Goal: Task Accomplishment & Management: Manage account settings

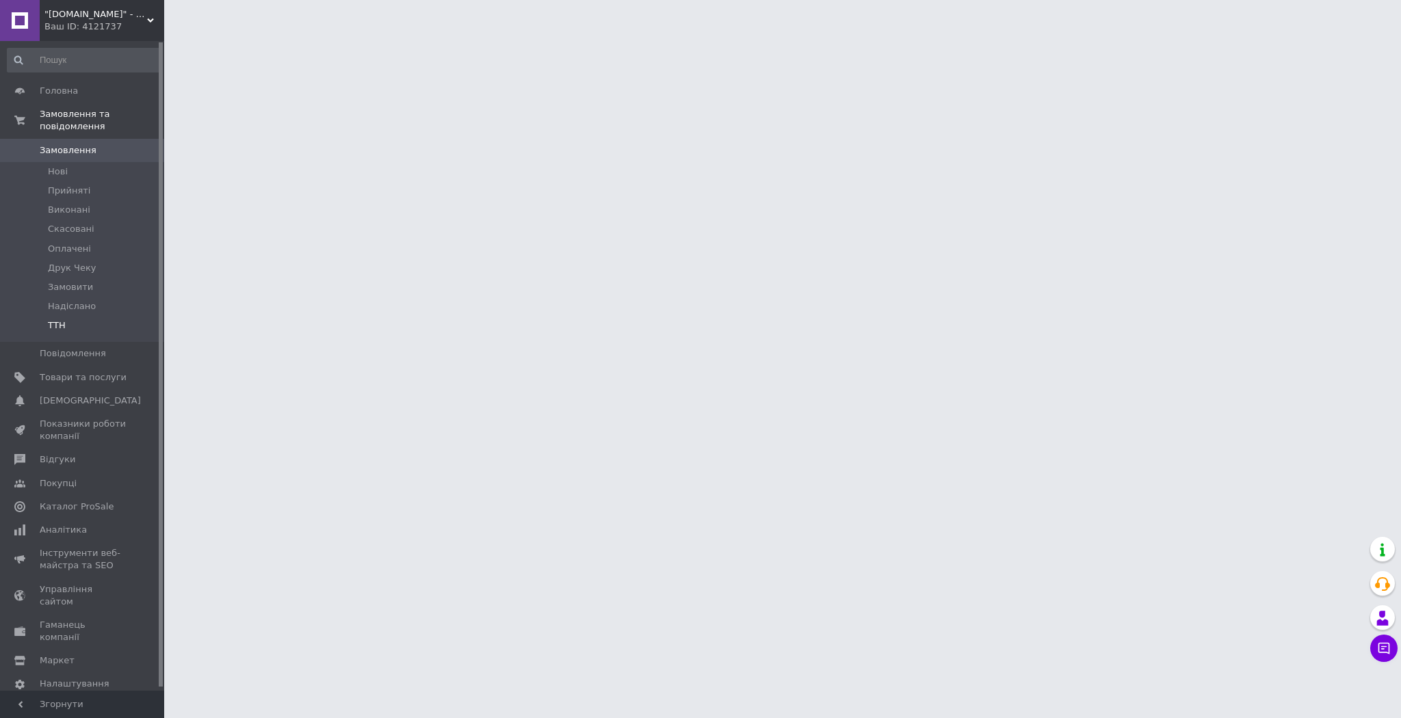
click at [88, 316] on li "ТТН" at bounding box center [84, 329] width 168 height 26
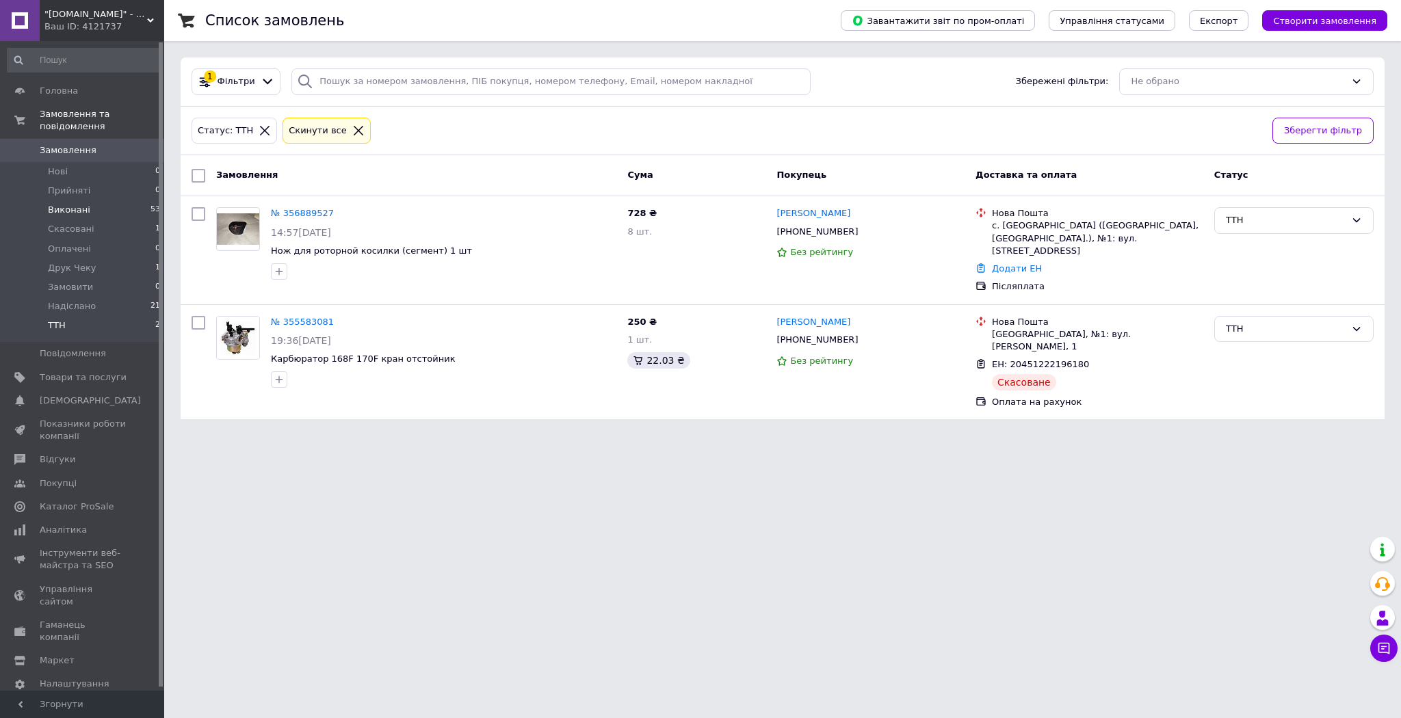
click at [120, 200] on li "Виконані 53" at bounding box center [84, 209] width 168 height 19
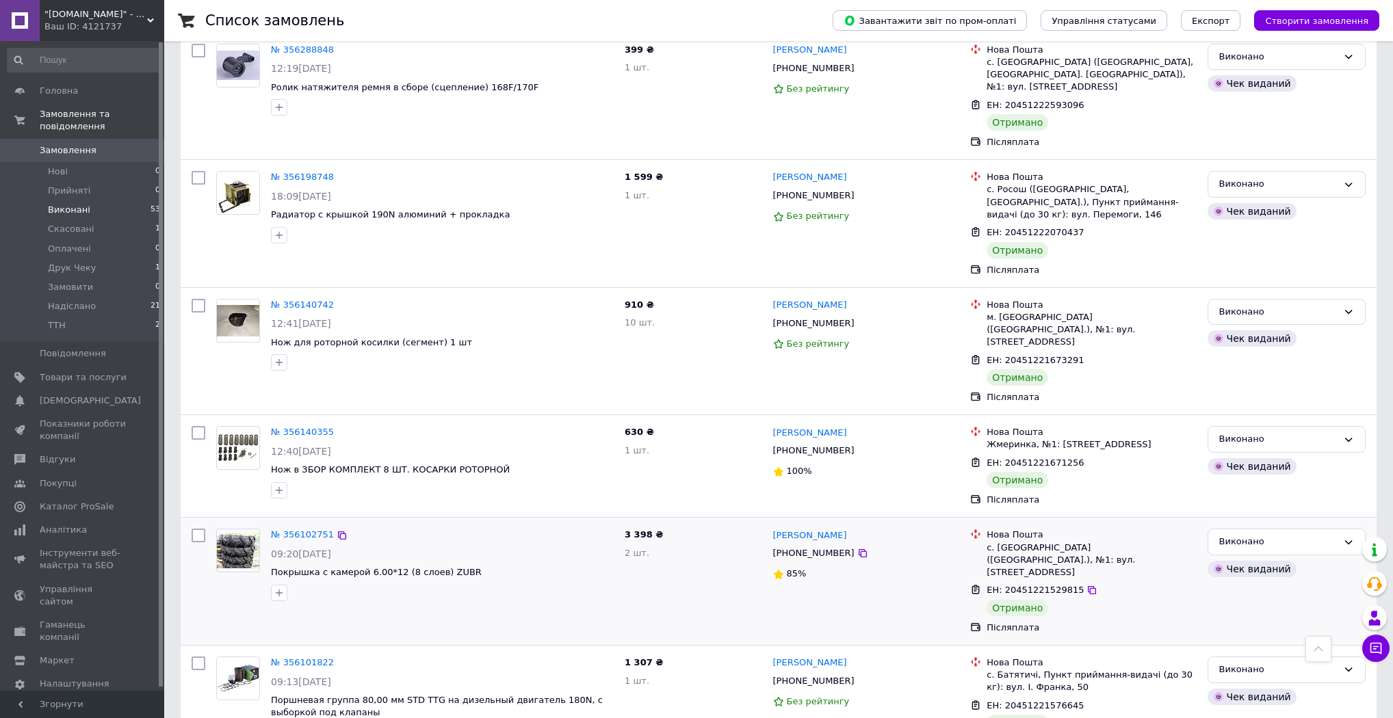
scroll to position [1423, 0]
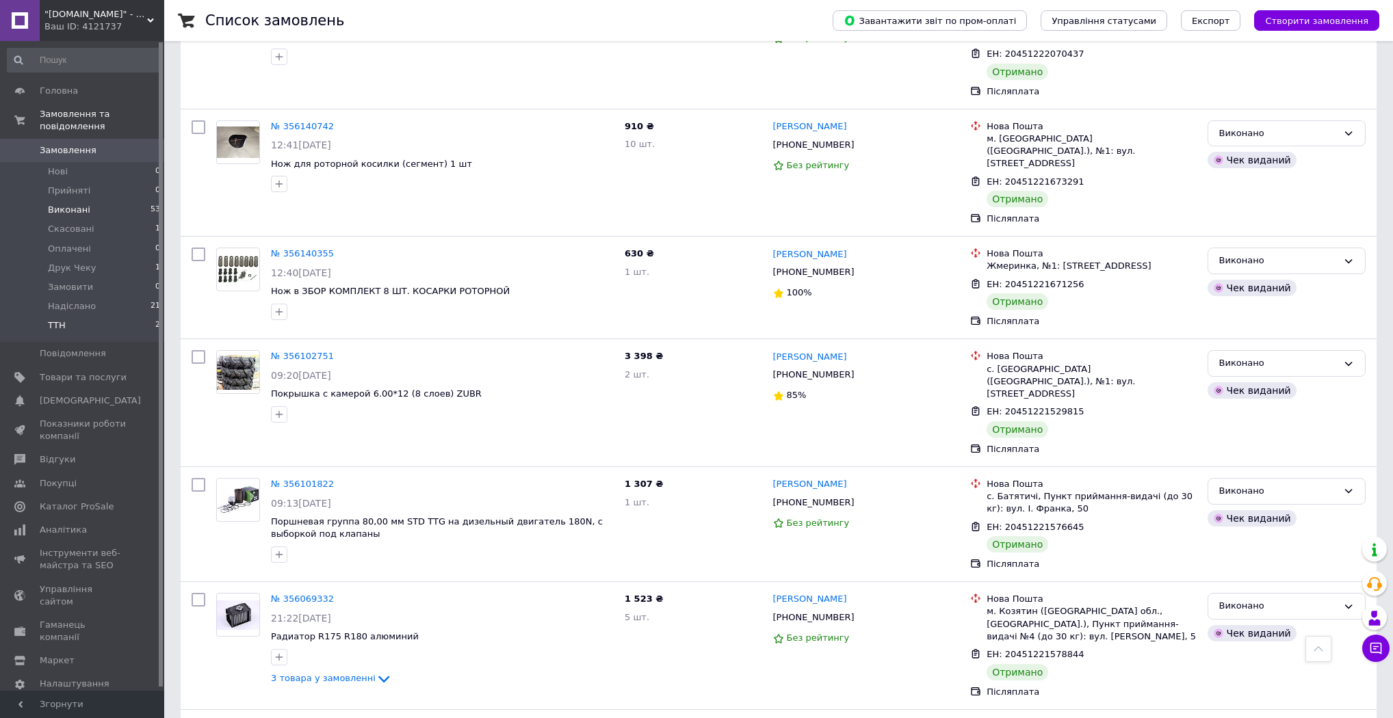
click at [59, 319] on span "ТТН" at bounding box center [57, 325] width 18 height 12
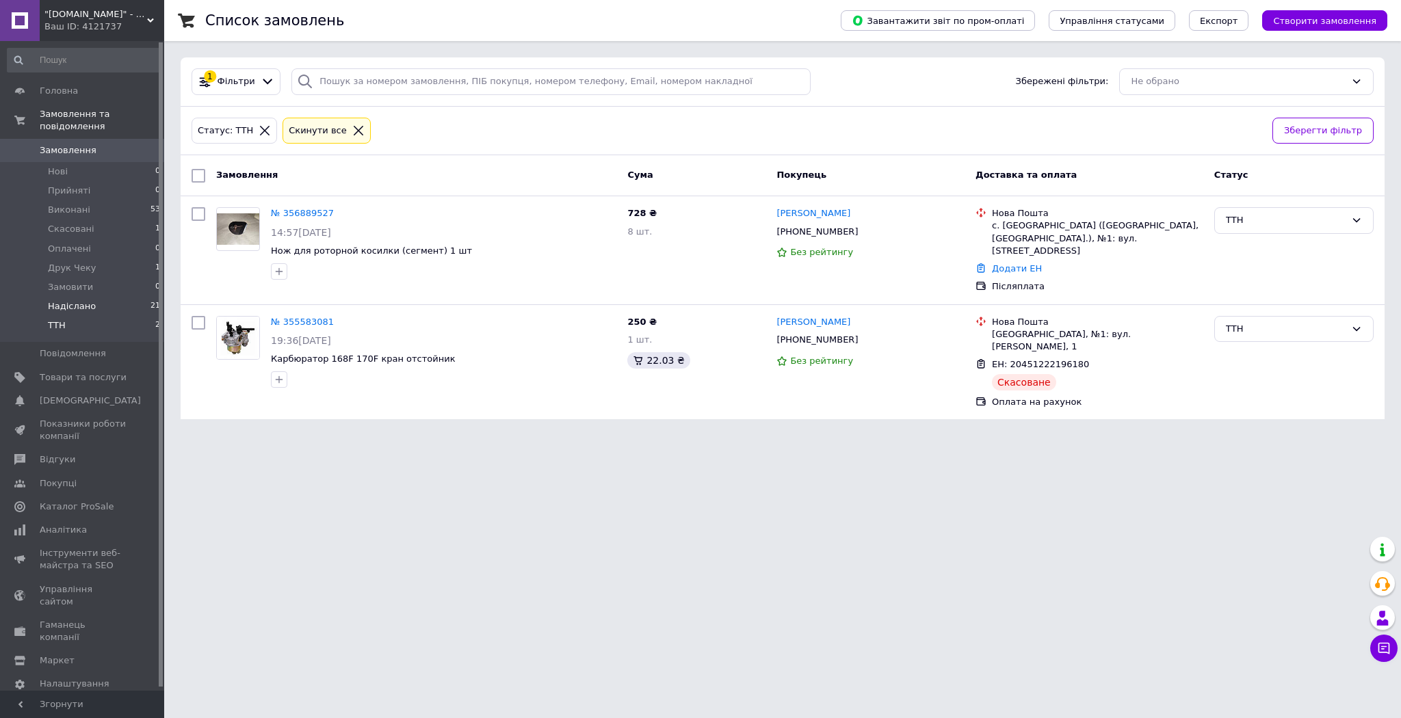
click at [106, 297] on li "Надіслано 21" at bounding box center [84, 306] width 168 height 19
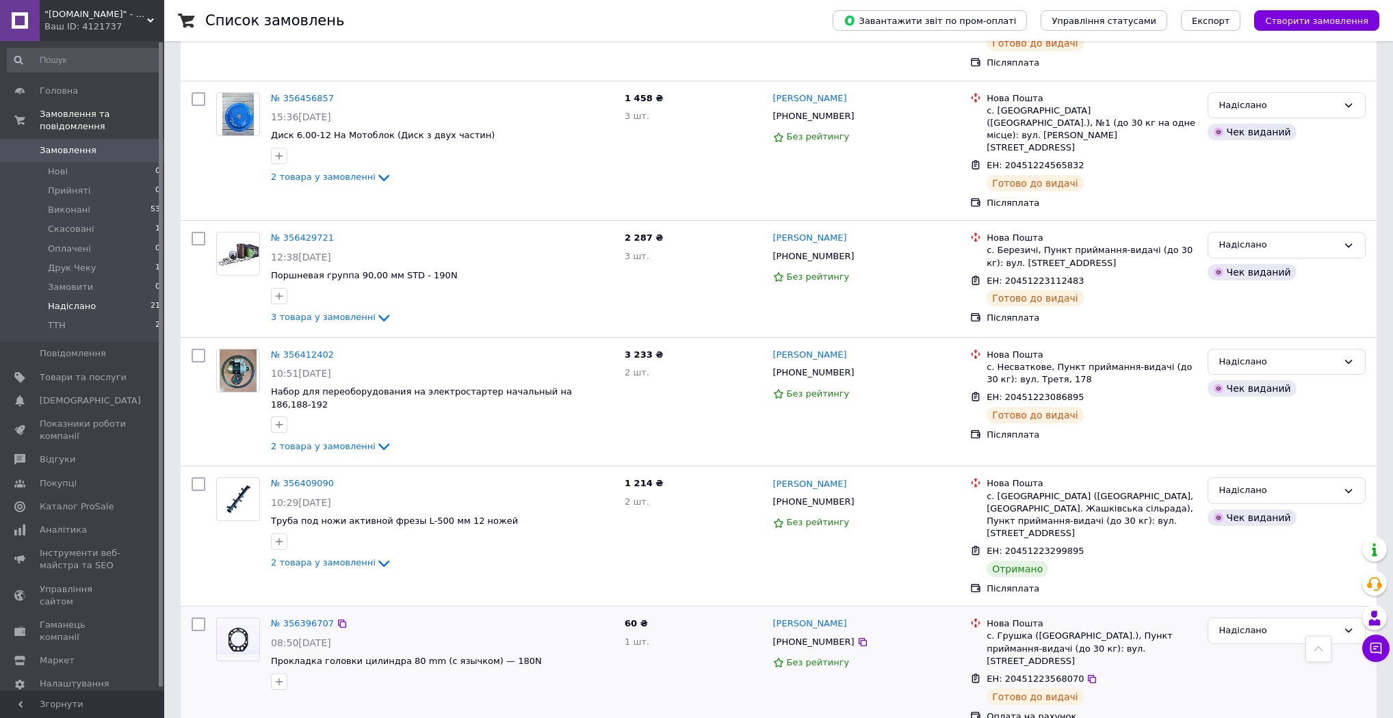
scroll to position [1874, 0]
